Goal: Browse casually: Explore the website without a specific task or goal

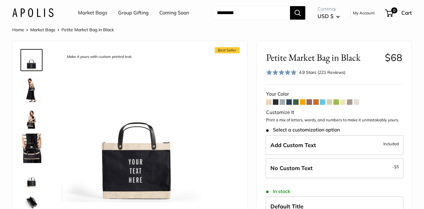
click at [31, 121] on img at bounding box center [32, 119] width 20 height 20
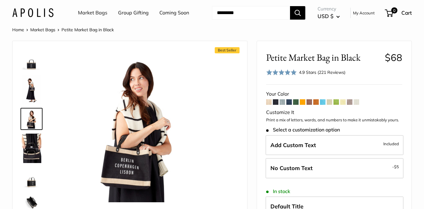
click at [32, 99] on img at bounding box center [32, 89] width 20 height 29
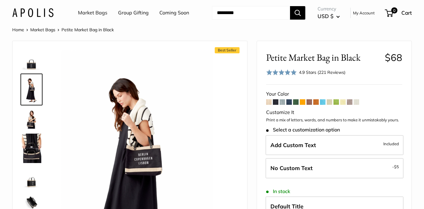
click at [33, 124] on img at bounding box center [32, 119] width 20 height 20
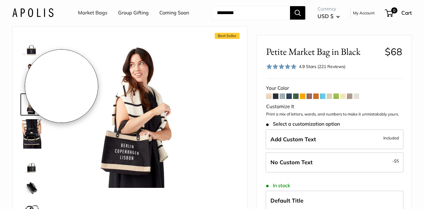
scroll to position [24, 0]
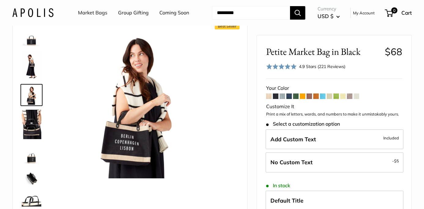
click at [275, 97] on span at bounding box center [276, 96] width 6 height 6
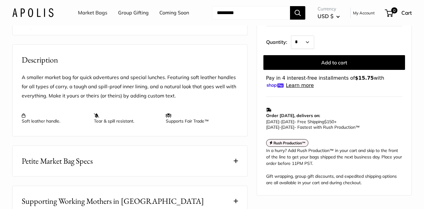
scroll to position [222, 0]
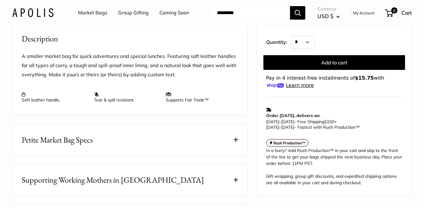
click at [114, 134] on button "Petite Market Bag Specs" at bounding box center [130, 140] width 235 height 30
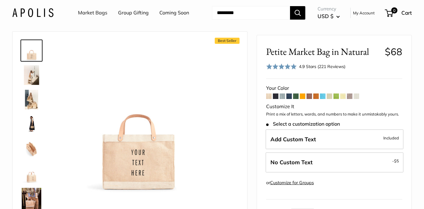
scroll to position [0, 0]
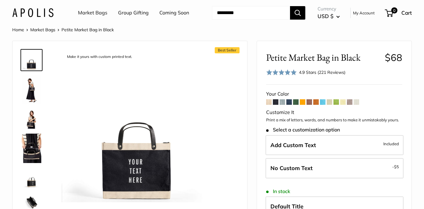
click at [34, 90] on img at bounding box center [32, 89] width 20 height 29
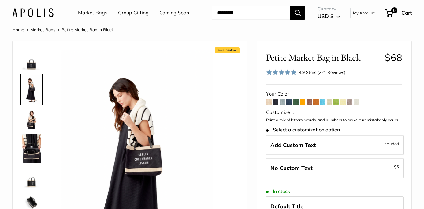
click at [291, 102] on span at bounding box center [289, 102] width 6 height 6
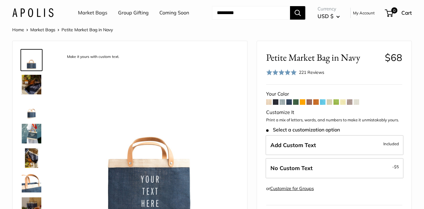
click at [32, 132] on img at bounding box center [32, 134] width 20 height 20
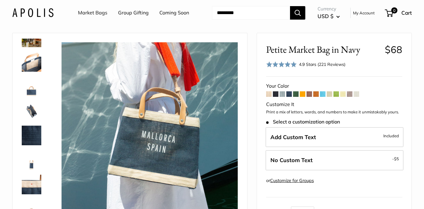
scroll to position [9, 0]
